Goal: Transaction & Acquisition: Book appointment/travel/reservation

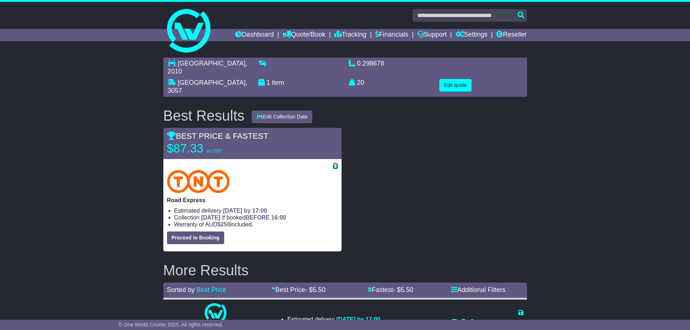
click at [333, 163] on icon at bounding box center [335, 166] width 5 height 6
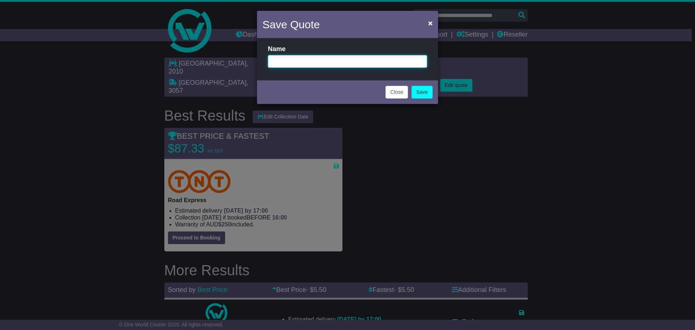
click at [304, 65] on input "text" at bounding box center [347, 61] width 159 height 13
type input "**********"
click at [427, 92] on link "Save" at bounding box center [422, 92] width 21 height 13
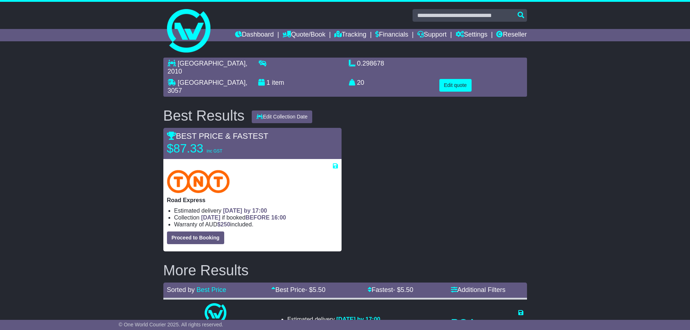
click at [340, 160] on div "Road Express Estimated delivery [DATE] by 17:00 Collection [DATE] if booked BEF…" at bounding box center [252, 205] width 178 height 92
click at [334, 163] on icon at bounding box center [335, 166] width 5 height 6
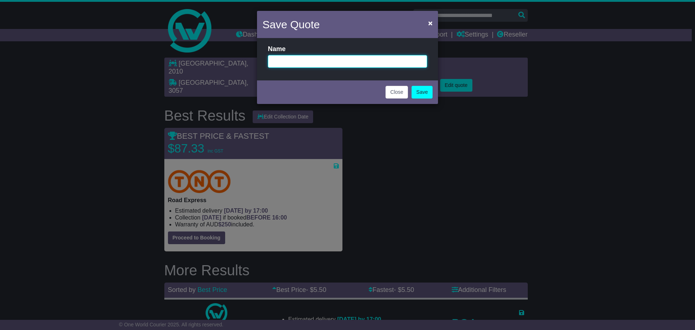
click at [305, 59] on input "text" at bounding box center [347, 61] width 159 height 13
type input "**********"
click at [420, 92] on link "Save" at bounding box center [422, 92] width 21 height 13
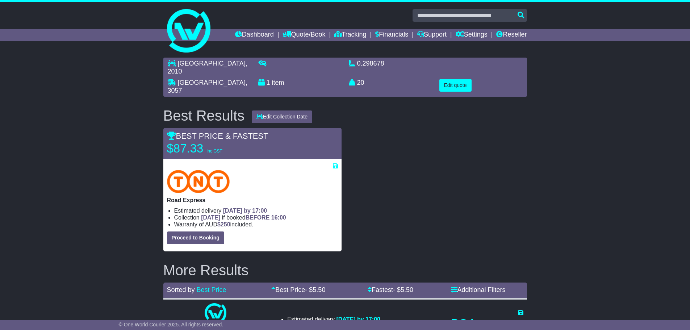
drag, startPoint x: 433, startPoint y: 162, endPoint x: 418, endPoint y: 157, distance: 15.7
click at [433, 162] on div at bounding box center [437, 189] width 185 height 123
